Goal: Task Accomplishment & Management: Manage account settings

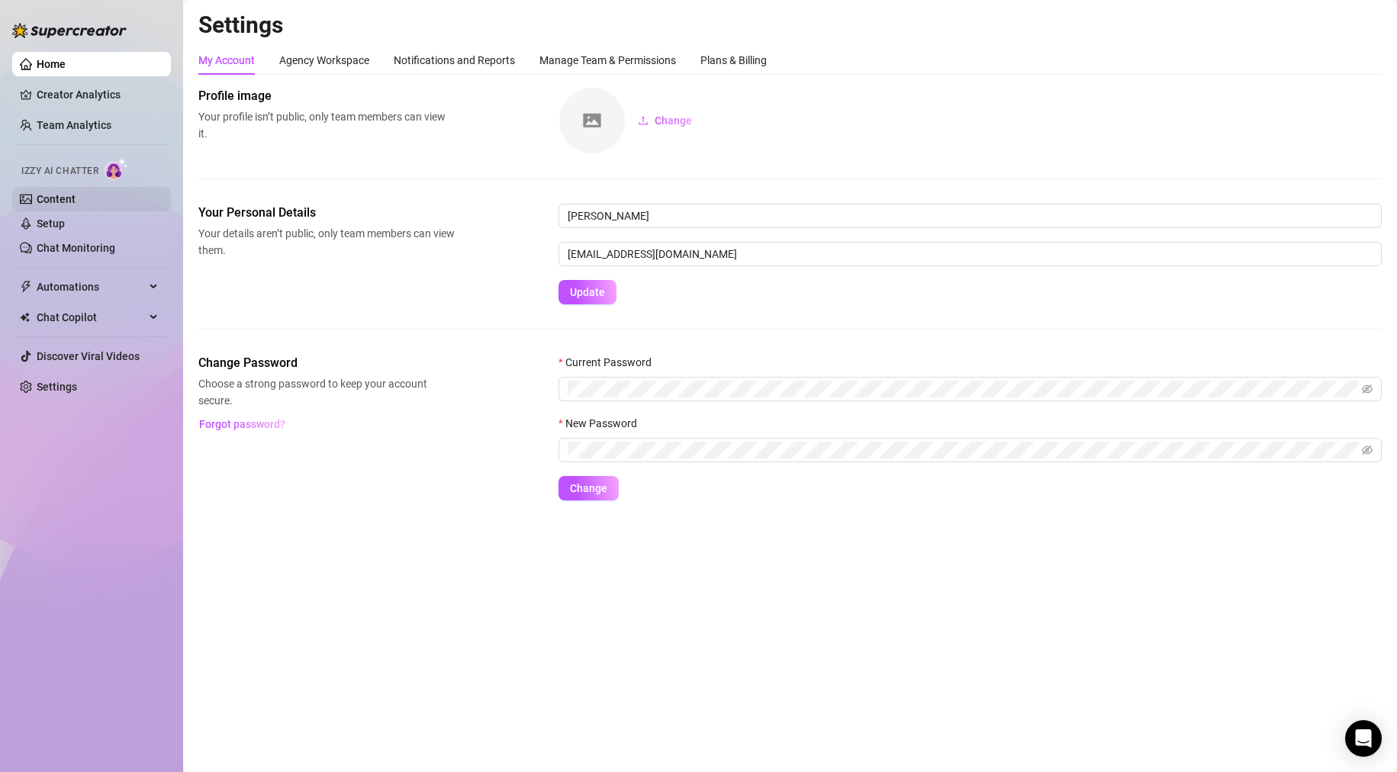
click at [44, 193] on link "Content" at bounding box center [56, 199] width 39 height 12
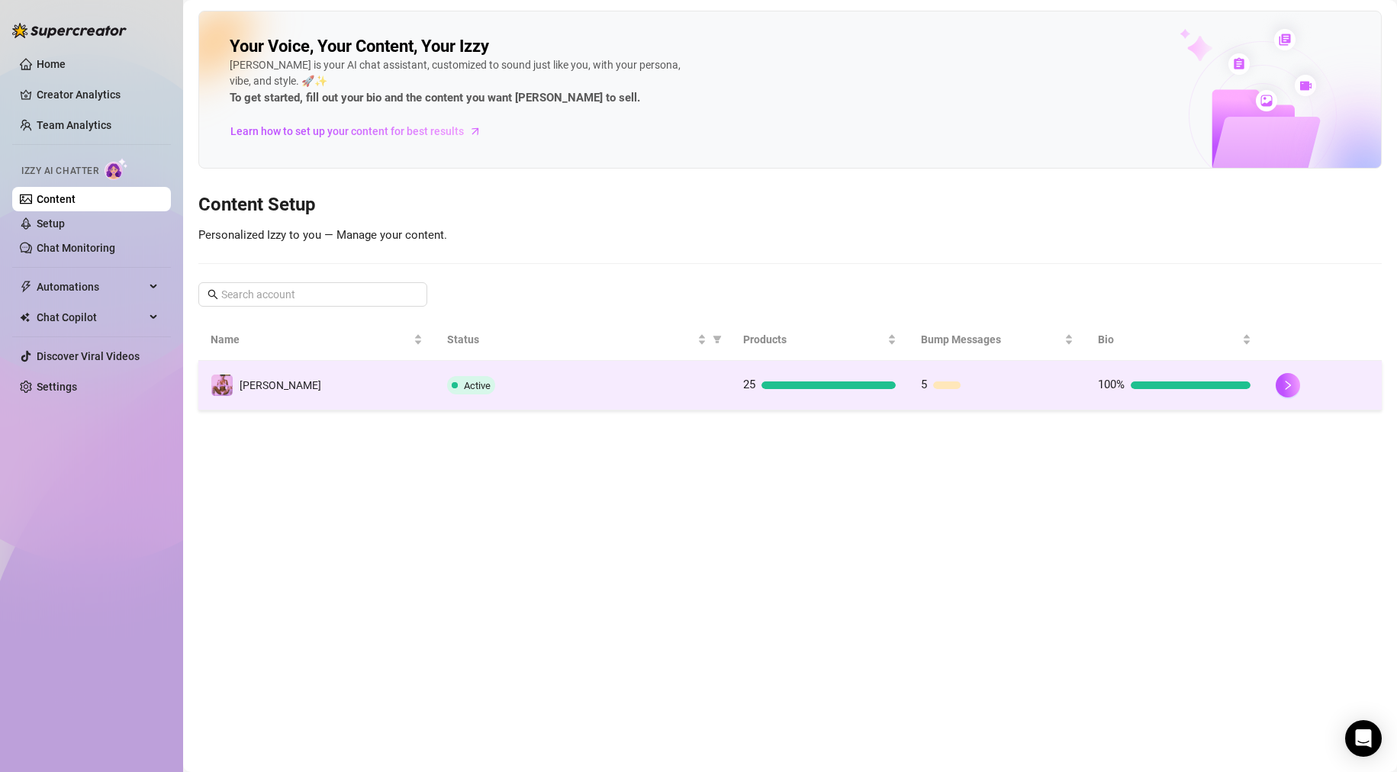
click at [307, 397] on td "[PERSON_NAME]" at bounding box center [316, 386] width 236 height 50
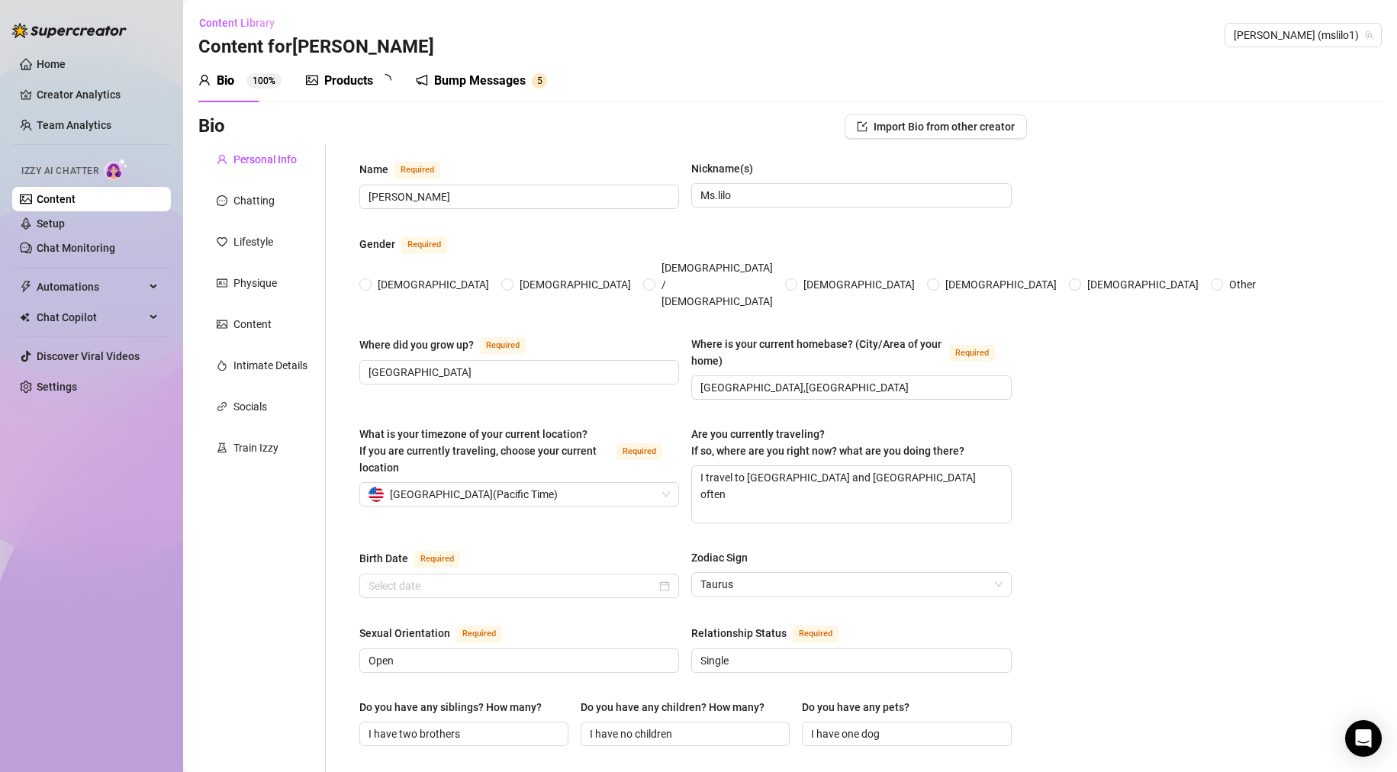
radio input "true"
type input "[DATE]"
click at [65, 221] on link "Setup" at bounding box center [51, 223] width 28 height 12
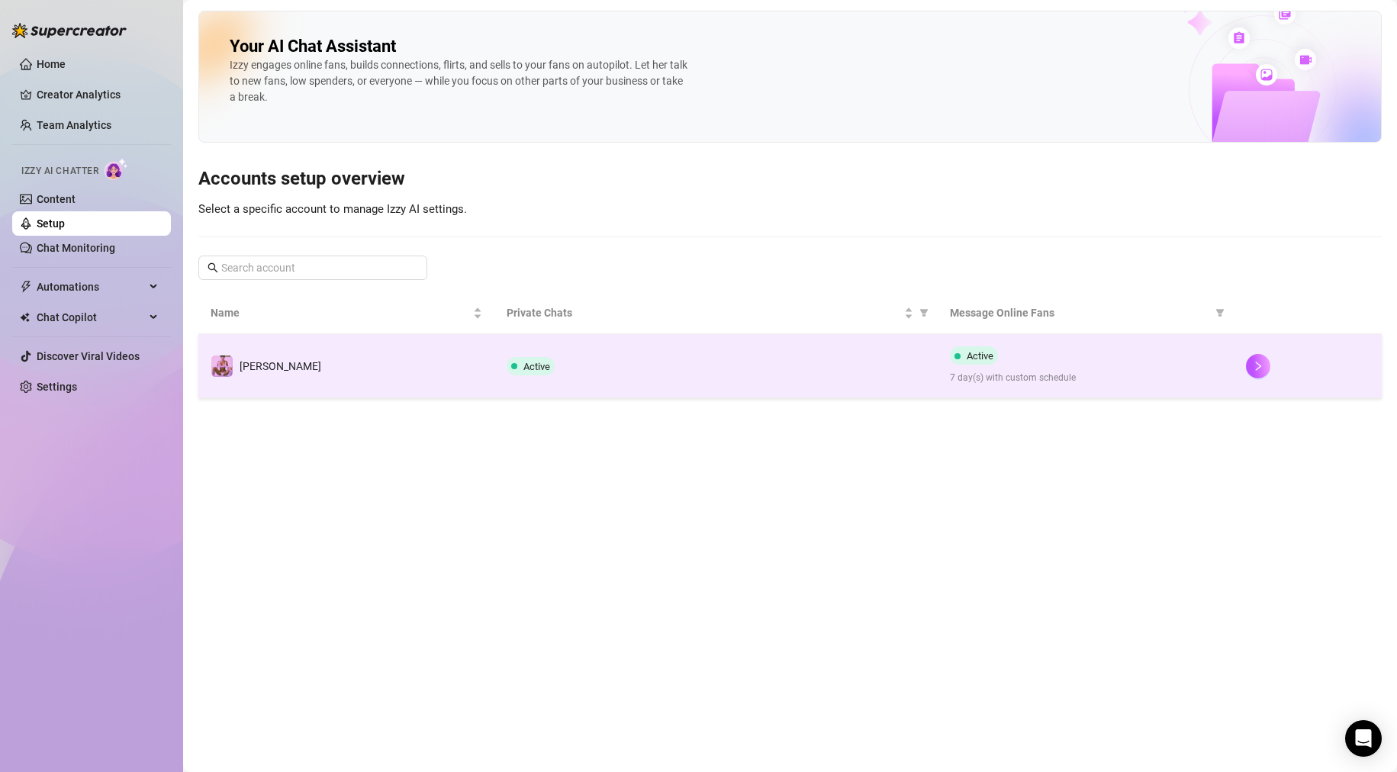
click at [411, 372] on td "[PERSON_NAME]" at bounding box center [346, 366] width 296 height 64
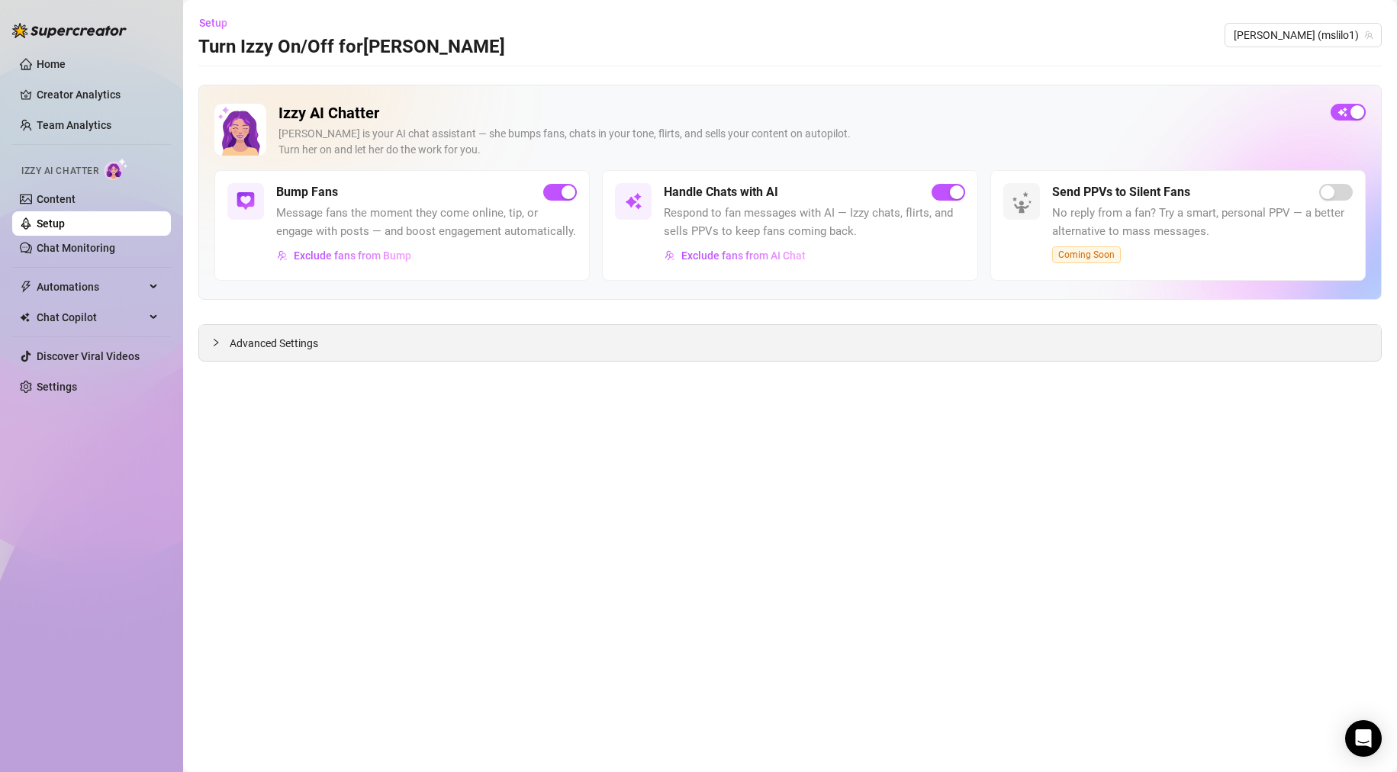
click at [481, 343] on div "Advanced Settings" at bounding box center [790, 343] width 1182 height 36
click at [261, 343] on span "Advanced Settings" at bounding box center [274, 343] width 88 height 17
